Goal: Communication & Community: Answer question/provide support

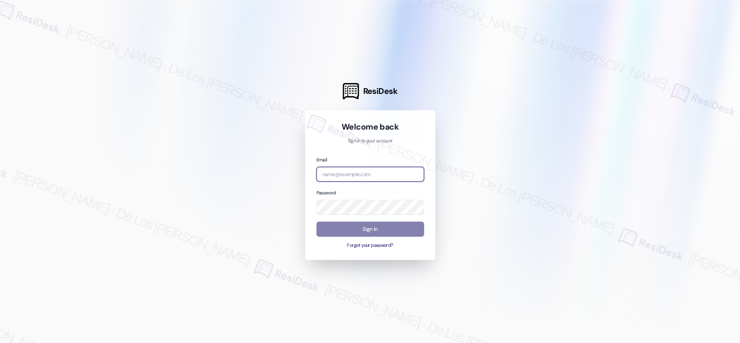
click at [392, 176] on input "email" at bounding box center [371, 174] width 108 height 15
type input "automated-surveys-orion_housing-[PERSON_NAME].[PERSON_NAME]@orion_[DOMAIN_NAME]"
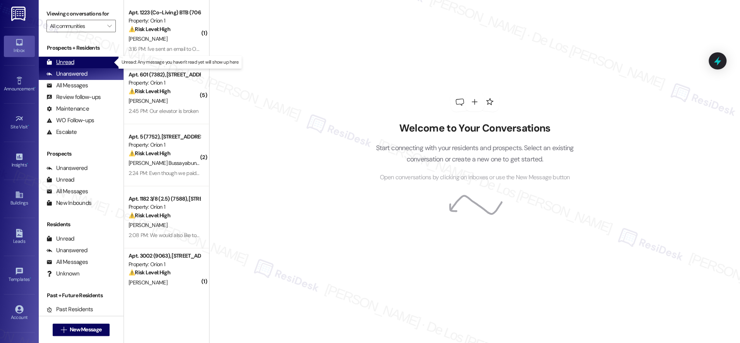
click at [93, 64] on div "Unread (0)" at bounding box center [81, 63] width 85 height 12
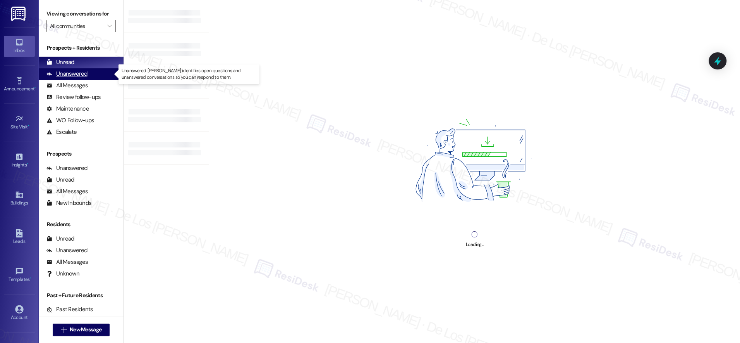
click at [94, 69] on div "Unanswered (0)" at bounding box center [81, 74] width 85 height 12
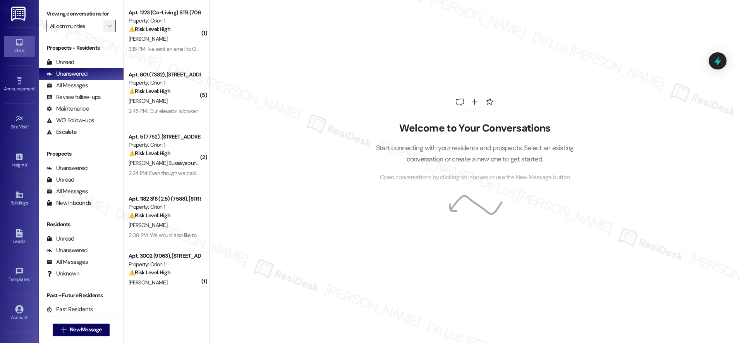
click at [107, 25] on icon "" at bounding box center [109, 26] width 4 height 6
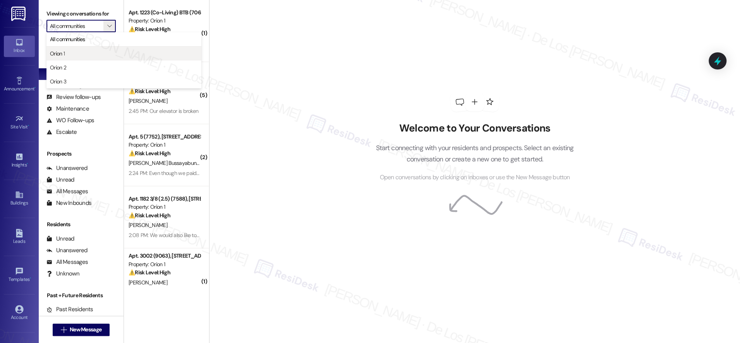
click at [84, 56] on span "Orion 1" at bounding box center [124, 54] width 148 height 8
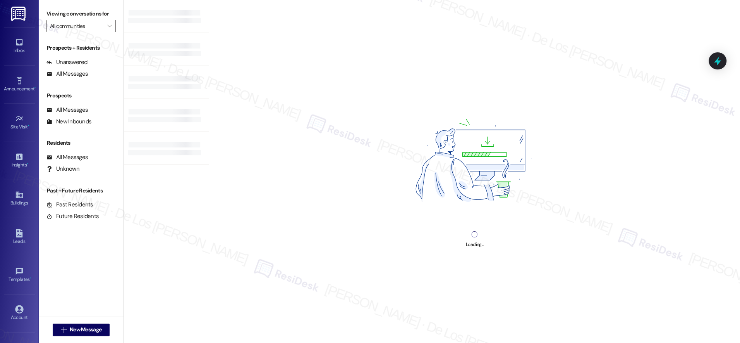
type input "Orion 1"
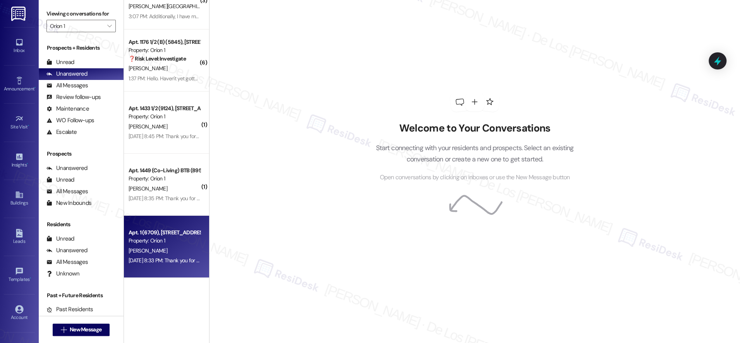
scroll to position [2077, 0]
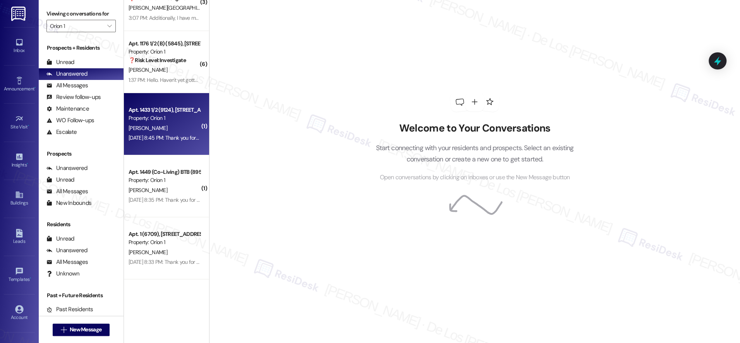
click at [142, 121] on div "Property: Orion 1" at bounding box center [165, 118] width 72 height 8
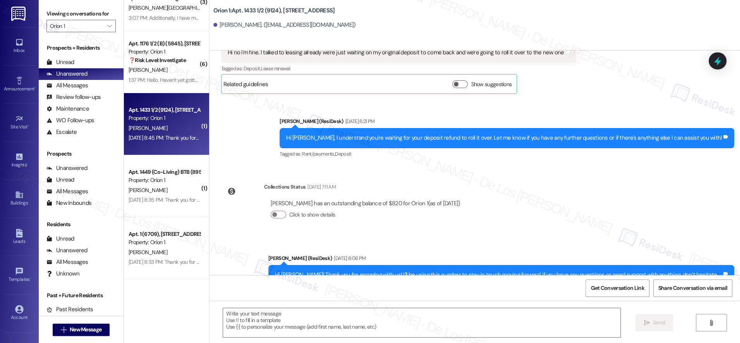
type textarea "Fetching suggested responses. Please feel free to read through the conversation…"
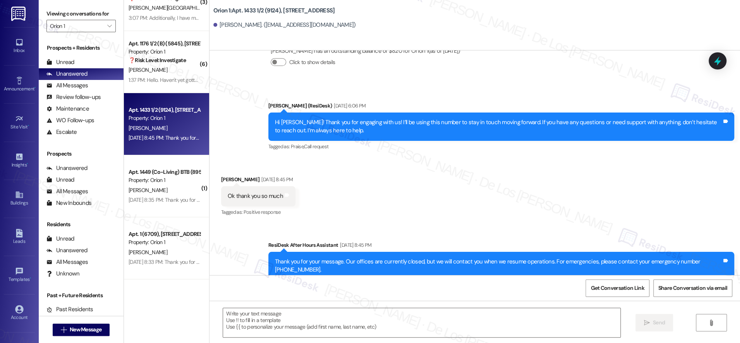
scroll to position [401, 0]
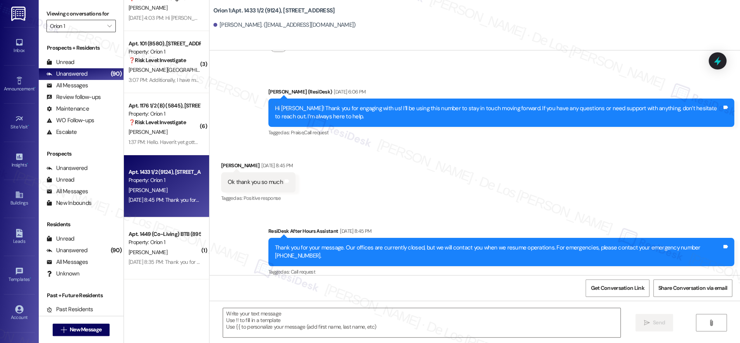
click at [77, 24] on input "Orion 1" at bounding box center [76, 26] width 53 height 12
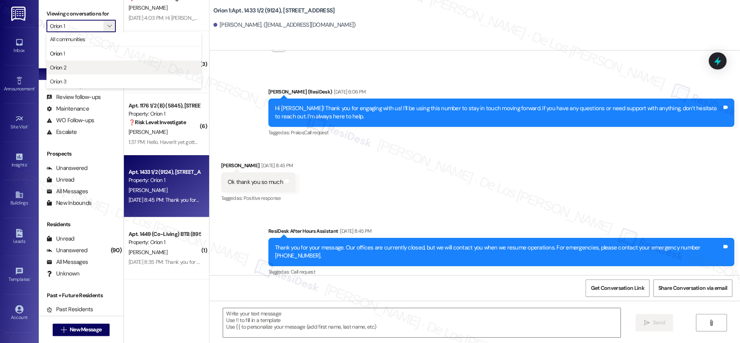
click at [73, 64] on span "Orion 2" at bounding box center [124, 68] width 148 height 8
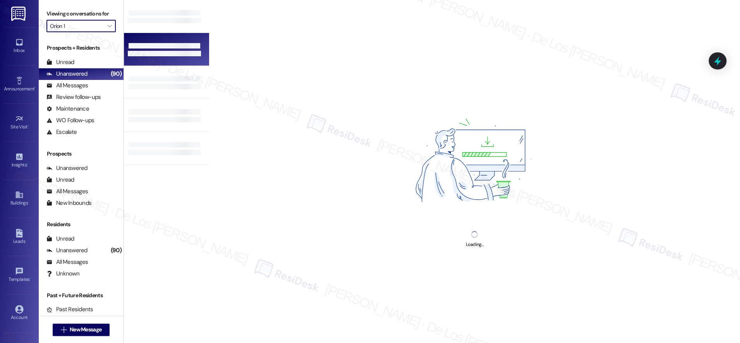
type input "Orion 2"
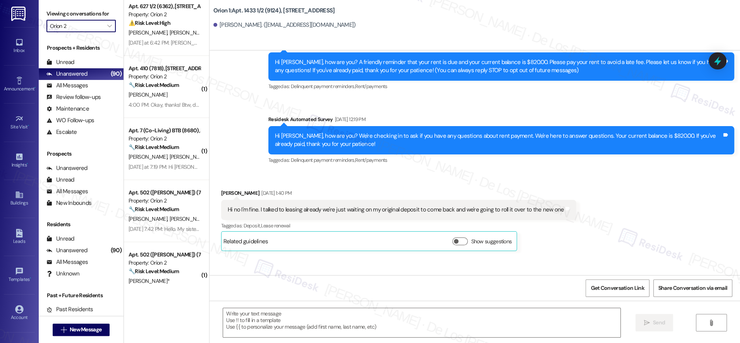
scroll to position [20, 0]
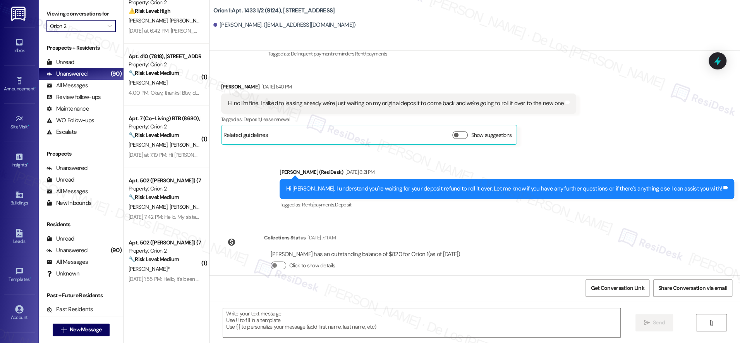
type textarea "Fetching suggested responses. Please feel free to read through the conversation…"
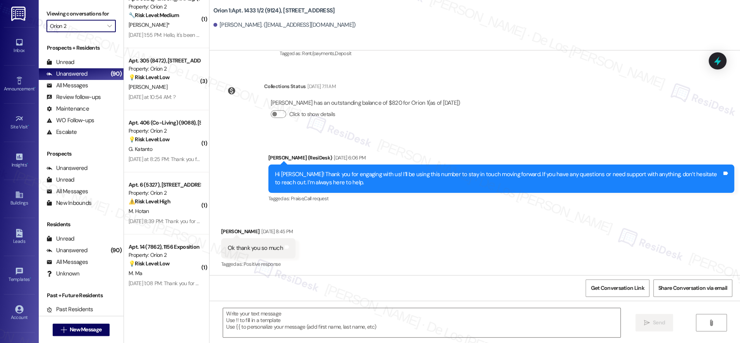
scroll to position [332, 0]
